Goal: Task Accomplishment & Management: Manage account settings

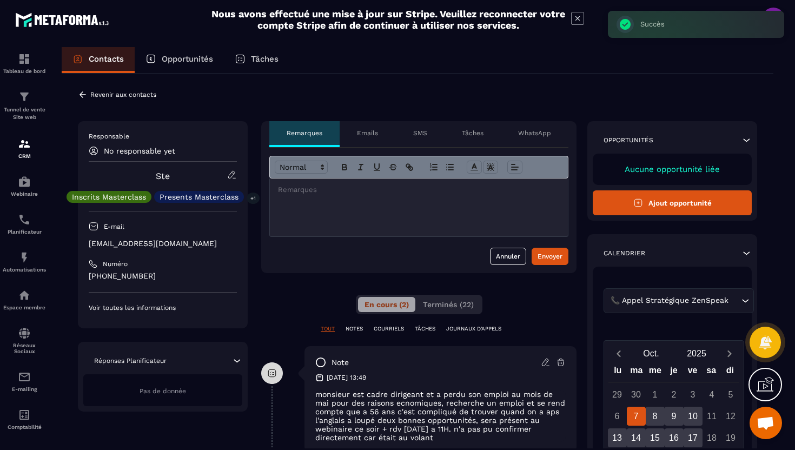
click at [87, 93] on icon at bounding box center [83, 95] width 10 height 10
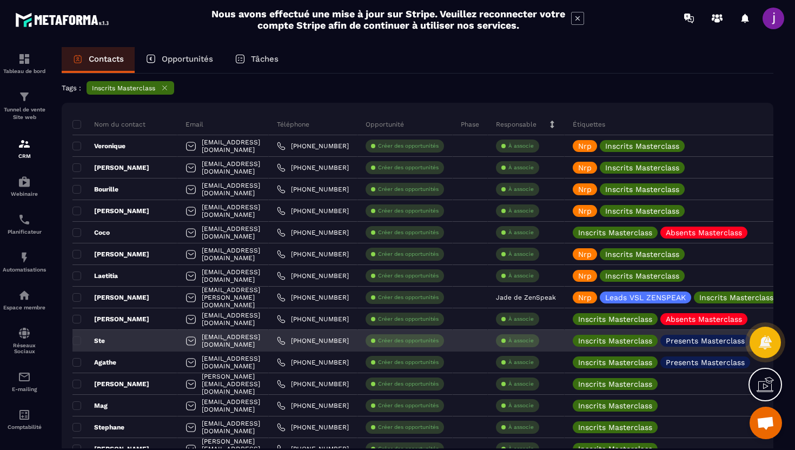
scroll to position [58, 0]
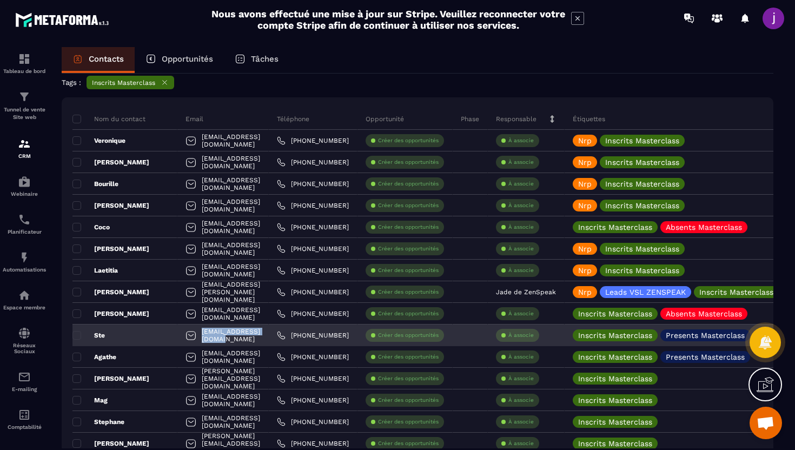
drag, startPoint x: 271, startPoint y: 337, endPoint x: 188, endPoint y: 334, distance: 83.4
click at [188, 334] on div "[EMAIL_ADDRESS][DOMAIN_NAME]" at bounding box center [222, 336] width 91 height 22
copy p "[EMAIL_ADDRESS][DOMAIN_NAME]"
click at [534, 335] on p "À associe" at bounding box center [520, 336] width 25 height 8
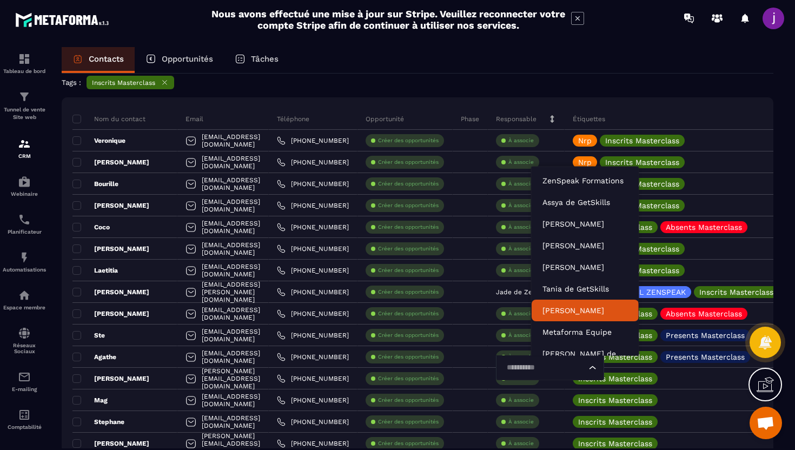
scroll to position [33, 0]
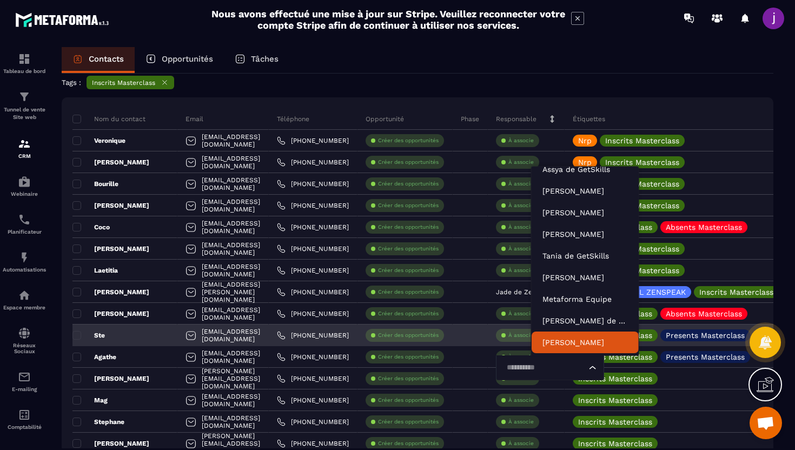
click at [566, 366] on input "Search for option" at bounding box center [544, 368] width 83 height 12
type input "***"
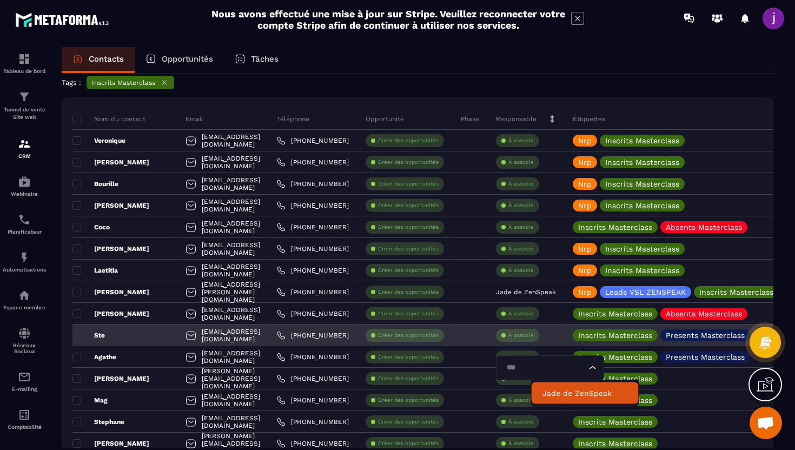
scroll to position [0, 0]
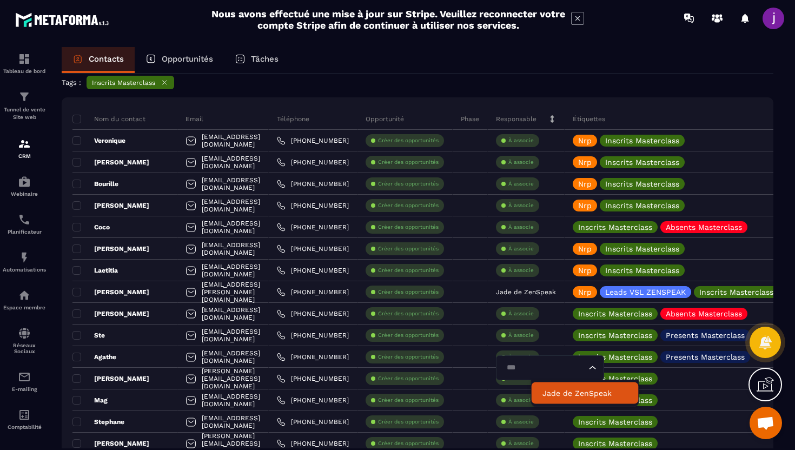
click at [559, 388] on p "Jade de ZenSpeak" at bounding box center [584, 393] width 85 height 11
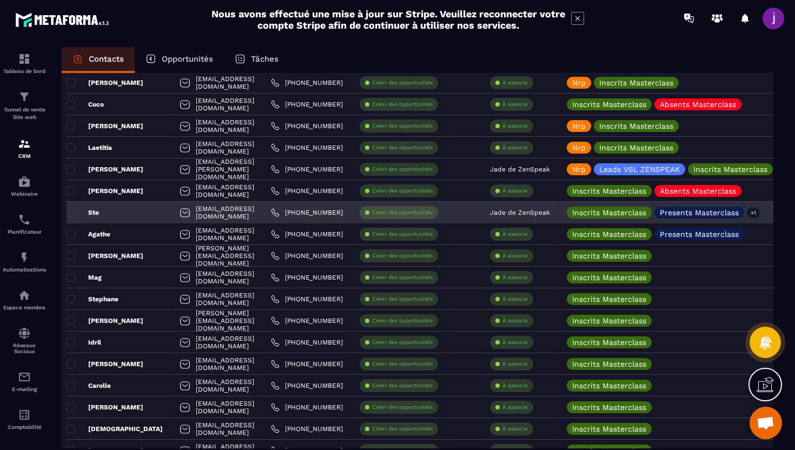
scroll to position [174, 0]
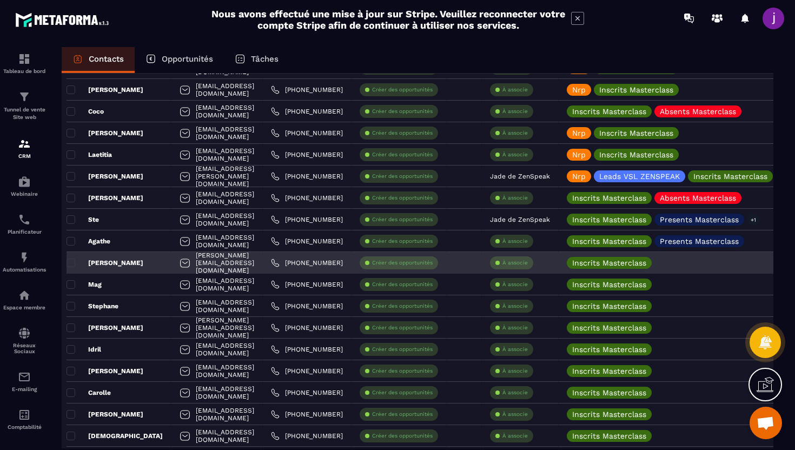
click at [135, 268] on div "[PERSON_NAME]" at bounding box center [119, 263] width 105 height 22
